Goal: Transaction & Acquisition: Obtain resource

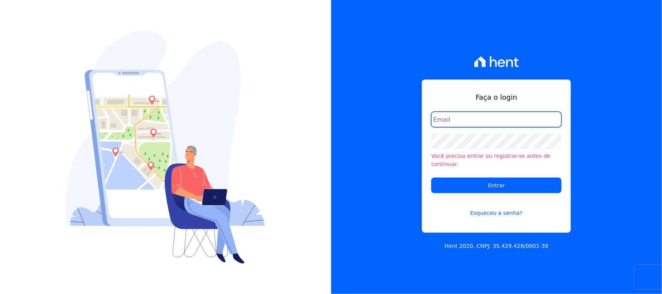
click at [505, 123] on input "email" at bounding box center [496, 120] width 130 height 16
type input "[EMAIL_ADDRESS][DOMAIN_NAME]"
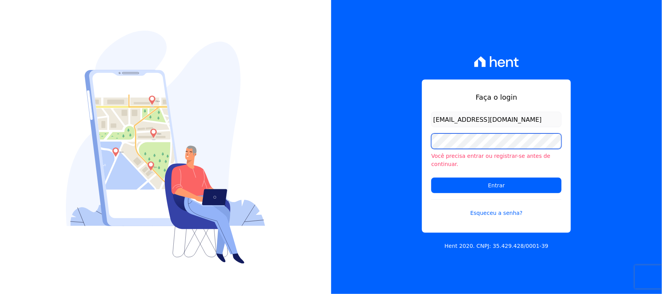
click at [431, 178] on input "Entrar" at bounding box center [496, 186] width 130 height 16
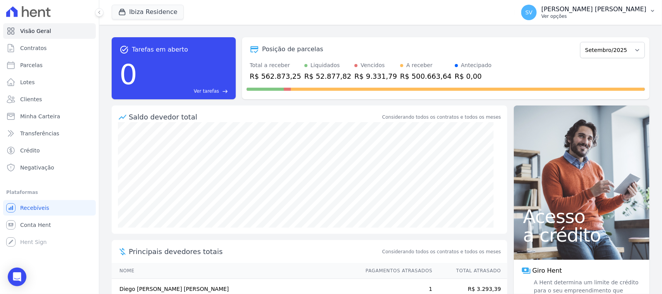
click at [587, 12] on p "[PERSON_NAME] [PERSON_NAME]" at bounding box center [594, 9] width 105 height 8
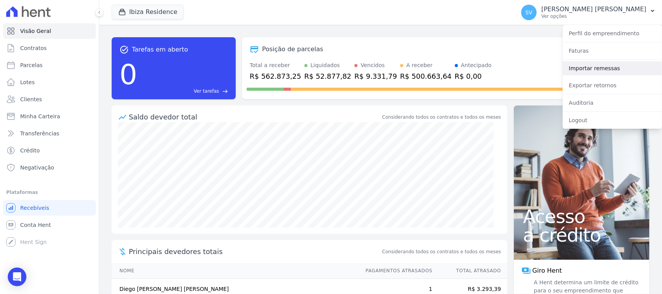
click at [597, 65] on link "Importar remessas" at bounding box center [612, 68] width 99 height 14
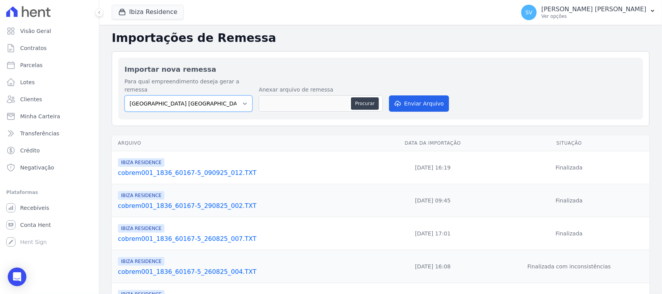
click at [225, 95] on select "[GEOGRAPHIC_DATA] COMPLEXO RESIDENCIAL [GEOGRAPHIC_DATA] 300 - [PERSON_NAME][GE…" at bounding box center [189, 103] width 128 height 16
select select "a999329b-d322-46c5-b2df-9163b092fb9b"
click at [125, 95] on select "[GEOGRAPHIC_DATA] COMPLEXO RESIDENCIAL [GEOGRAPHIC_DATA] 300 - [PERSON_NAME][GE…" at bounding box center [189, 103] width 128 height 16
click at [362, 99] on button "Procurar" at bounding box center [365, 103] width 28 height 12
type input "cobrem001_1836_60167-5_110925_002.TXT"
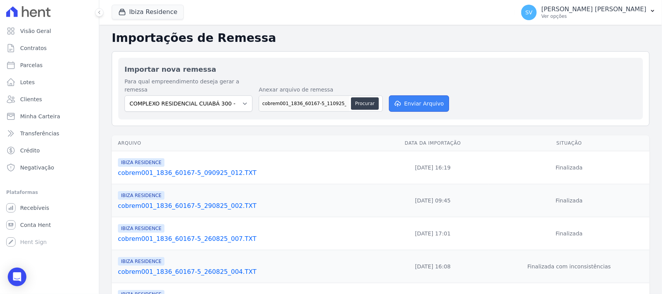
click at [418, 102] on button "Enviar Arquivo" at bounding box center [419, 103] width 60 height 16
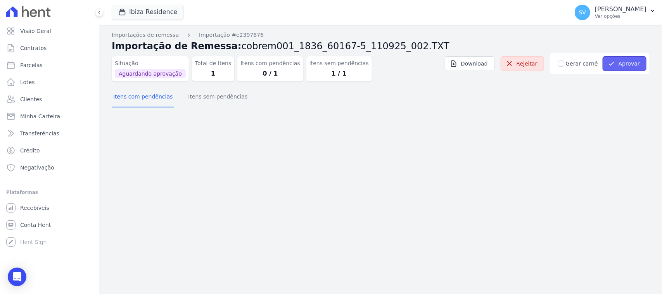
click at [623, 61] on button "Aprovar" at bounding box center [625, 63] width 44 height 15
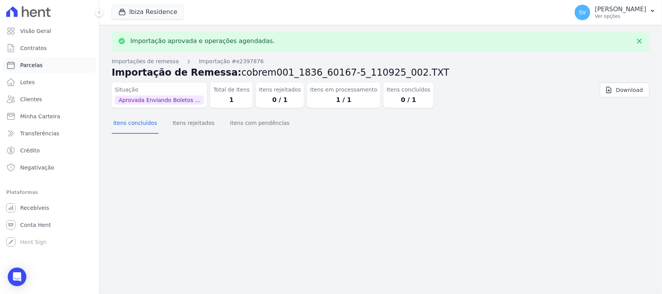
click at [46, 65] on link "Parcelas" at bounding box center [49, 65] width 93 height 16
select select
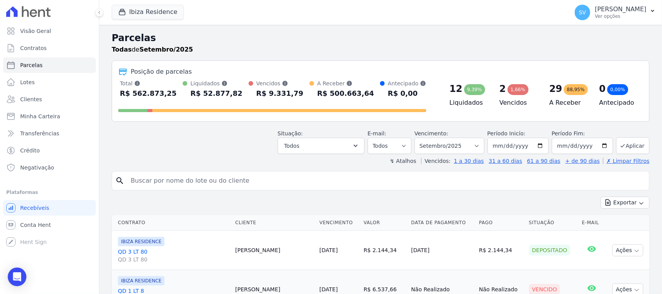
click at [253, 187] on input "search" at bounding box center [386, 181] width 520 height 16
click at [257, 183] on input "search" at bounding box center [386, 181] width 520 height 16
type input "JESSICA AMANDA DE OLIVEIRA ROCHA"
select select
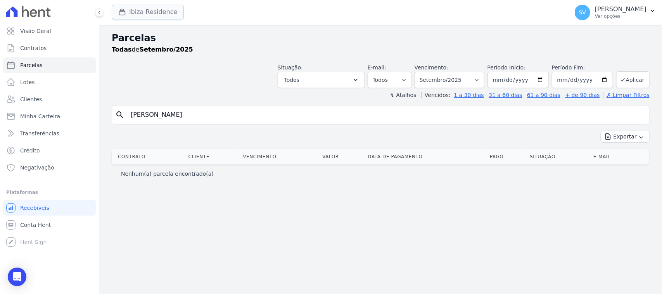
click at [165, 9] on button "Ibiza Residence" at bounding box center [148, 12] width 72 height 15
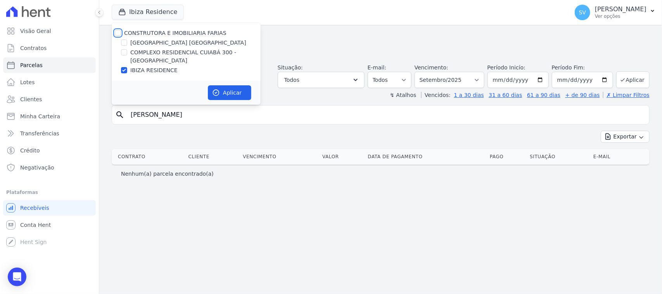
click at [119, 31] on input "CONSTRUTORA E IMOBILIARIA FARIAS" at bounding box center [118, 33] width 6 height 6
checkbox input "true"
click at [239, 95] on button "Aplicar" at bounding box center [229, 92] width 43 height 15
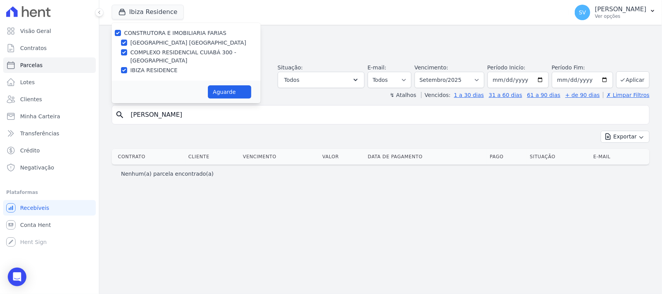
select select
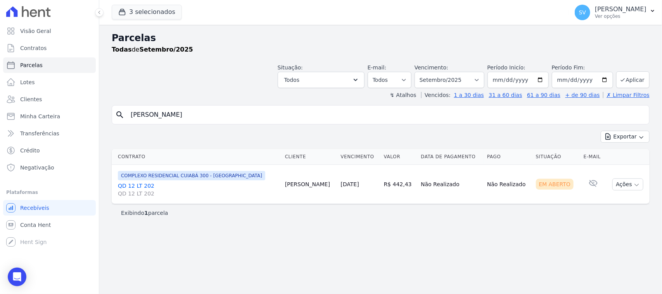
click at [309, 228] on div "Parcelas Todas de Setembro/2025 Situação: Agendado Em Aberto Pago Processando C…" at bounding box center [380, 159] width 563 height 269
click at [624, 187] on button "Ações" at bounding box center [628, 184] width 31 height 12
click at [611, 204] on link "Ver boleto" at bounding box center [625, 202] width 74 height 14
